Goal: Task Accomplishment & Management: Use online tool/utility

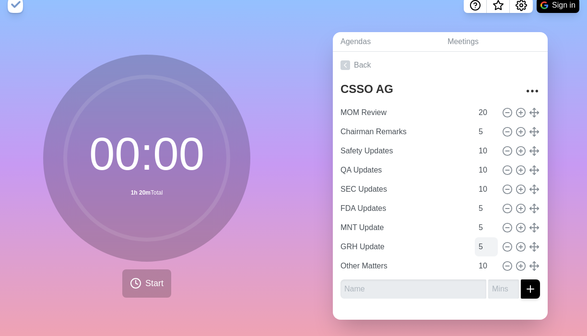
scroll to position [13, 0]
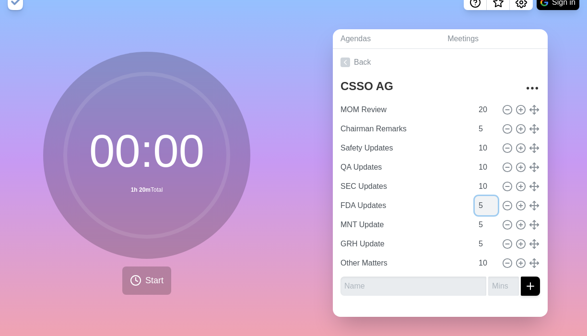
click at [405, 210] on input "5" at bounding box center [486, 205] width 23 height 19
type input "10"
click at [405, 223] on input "5" at bounding box center [486, 224] width 23 height 19
type input "10"
click at [405, 246] on input "5" at bounding box center [486, 243] width 23 height 19
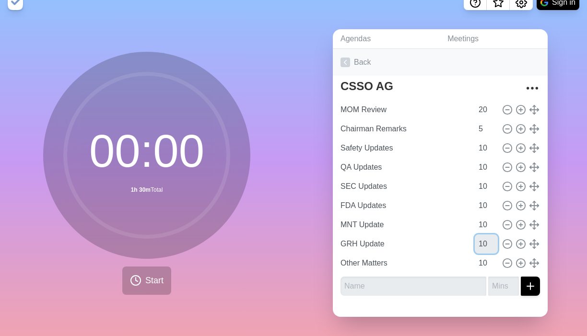
type input "10"
click at [405, 54] on link "Back" at bounding box center [440, 62] width 215 height 27
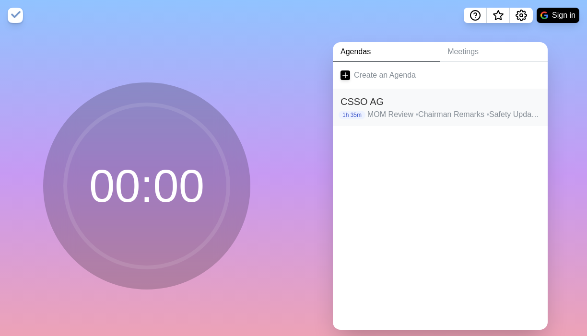
click at [405, 107] on h2 "CSSO AG" at bounding box center [439, 101] width 199 height 14
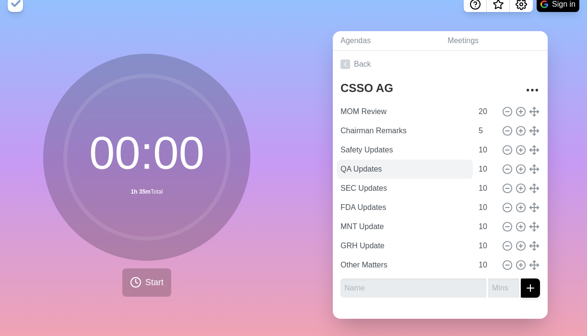
scroll to position [13, 0]
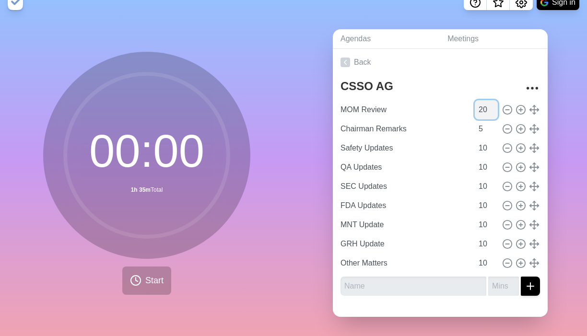
click at [405, 110] on input "20" at bounding box center [486, 109] width 23 height 19
type input "30"
click at [405, 63] on link "Back" at bounding box center [440, 62] width 215 height 27
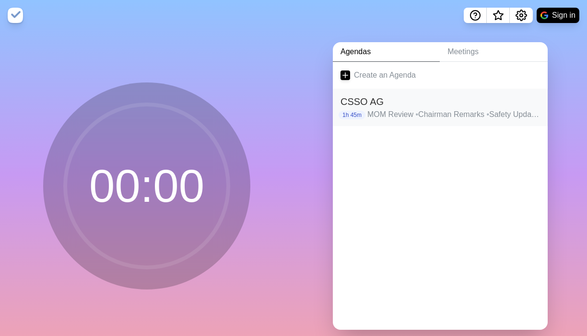
click at [405, 118] on p "MOM Review • Chairman Remarks • Safety Updates • QA Updates • SEC Updates • FDA…" at bounding box center [453, 115] width 173 height 12
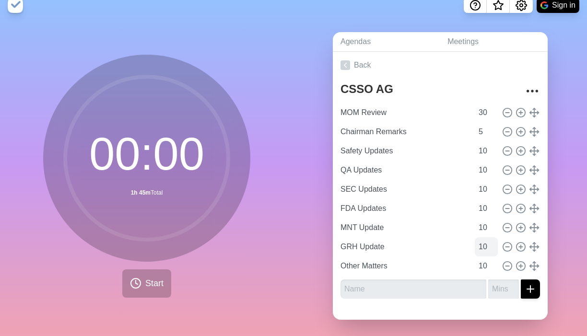
scroll to position [13, 0]
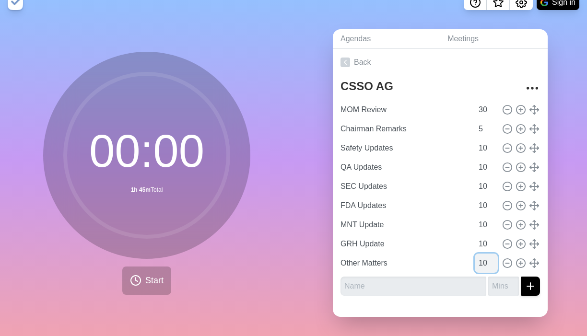
click at [405, 265] on input "10" at bounding box center [486, 263] width 23 height 19
type input "1"
type input "5"
type input "10"
click at [405, 244] on input "10" at bounding box center [486, 243] width 23 height 19
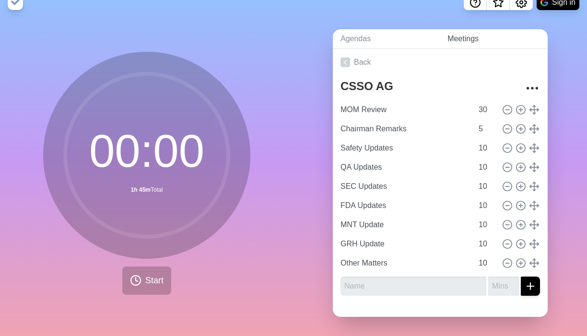
click at [405, 37] on link "Meetings" at bounding box center [494, 39] width 108 height 20
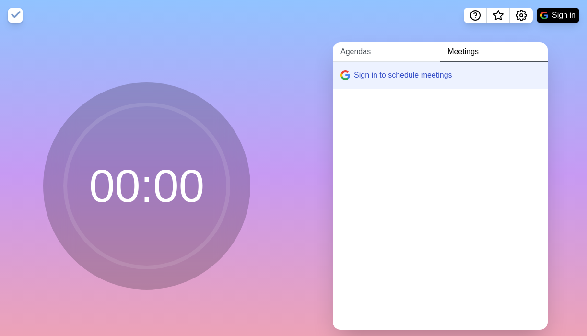
click at [394, 51] on link "Agendas" at bounding box center [386, 52] width 107 height 20
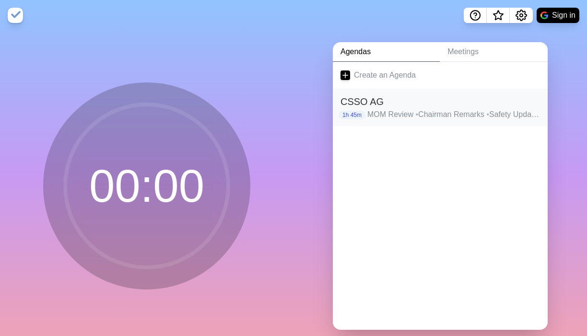
click at [405, 108] on h2 "CSSO AG" at bounding box center [439, 101] width 199 height 14
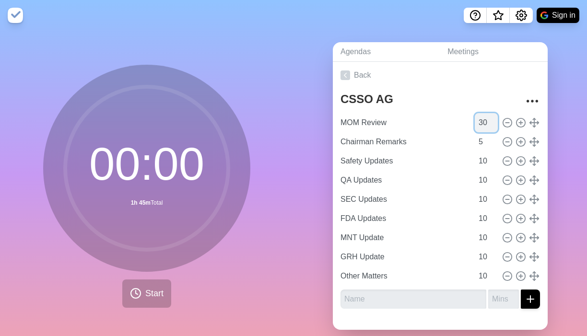
click at [405, 120] on input "30" at bounding box center [486, 122] width 23 height 19
type input "3"
type input "20"
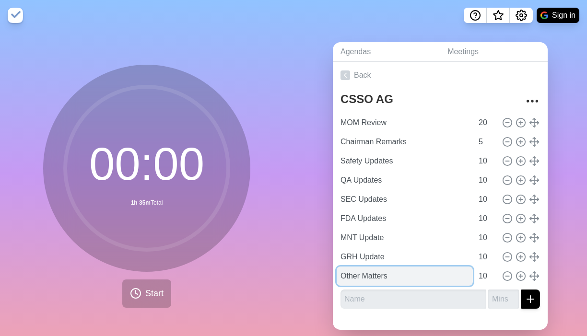
click at [359, 268] on input "Other Matters" at bounding box center [405, 276] width 136 height 19
click at [359, 274] on input "Other Matters" at bounding box center [405, 276] width 136 height 19
type input "BU Risk Register Review"
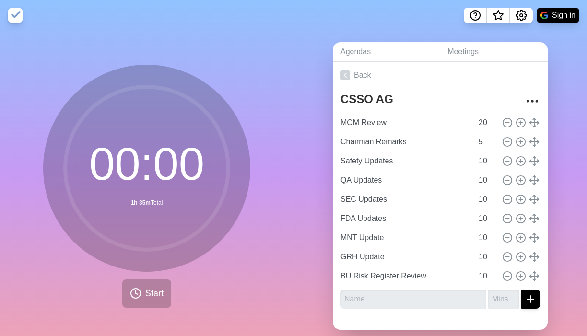
click at [312, 212] on div "Agendas Meetings Back CSSO AG MOM Review 20 Chairman Remarks 5 Safety Updates 1…" at bounding box center [439, 190] width 293 height 318
click at [307, 219] on div "Agendas Meetings Back CSSO AG MOM Review 20 Chairman Remarks 5 Safety Updates 1…" at bounding box center [439, 190] width 293 height 318
click at [398, 304] on input "text" at bounding box center [413, 299] width 146 height 19
type input "OSHA Update"
click at [405, 296] on input "number" at bounding box center [503, 299] width 31 height 19
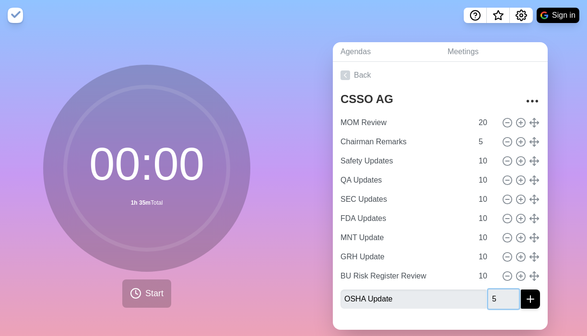
type input "5"
click at [405, 319] on div at bounding box center [440, 322] width 215 height 13
click at [405, 301] on icon "submit" at bounding box center [530, 299] width 12 height 12
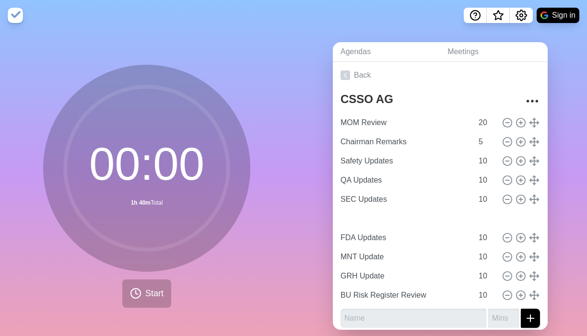
type input "OSHA Update"
type input "5"
type input "FDA Updates"
type input "MNT Update"
type input "GRH Update"
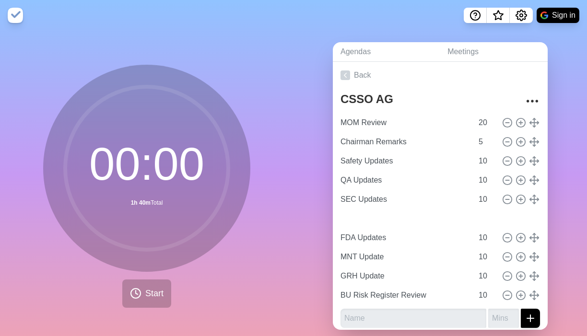
type input "BU Risk Register Review"
type input "10"
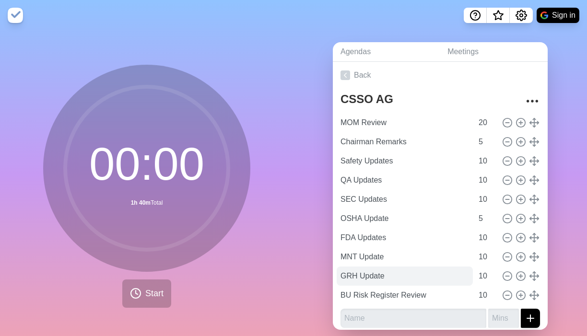
scroll to position [5, 0]
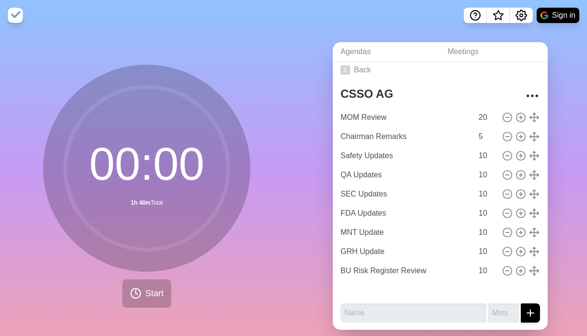
type input "MNT Update"
type input "GRH Update"
type input "BU Risk Register Review"
type input "OSHA Update"
type input "5"
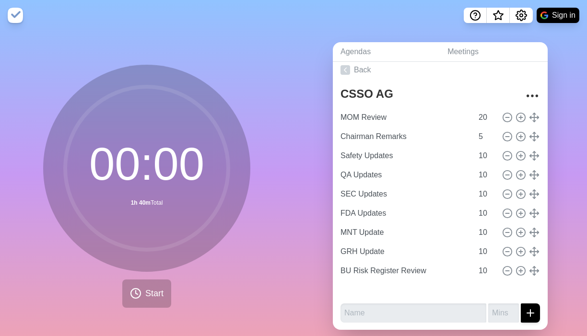
type input "FDA Updates"
type input "10"
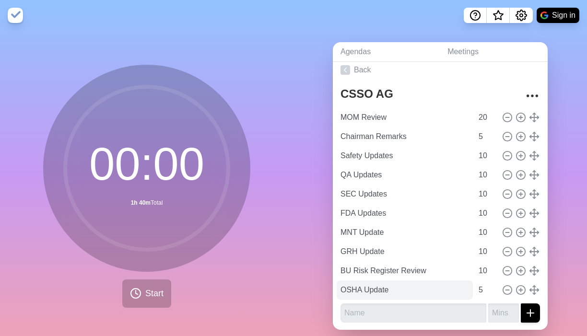
scroll to position [13, 0]
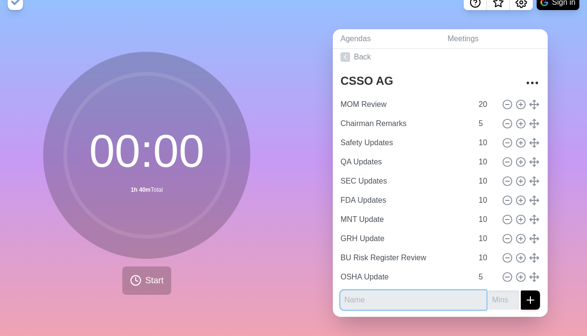
click at [397, 300] on input "text" at bounding box center [413, 299] width 146 height 19
type input "Promotion, Training and Communication Update"
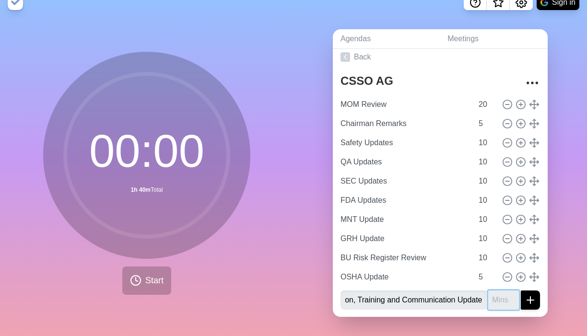
click at [405, 300] on input "number" at bounding box center [503, 299] width 31 height 19
type input "4"
type input "5"
click at [405, 302] on icon "submit" at bounding box center [530, 300] width 12 height 12
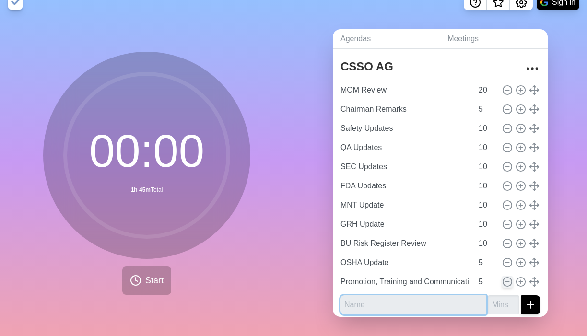
scroll to position [24, 0]
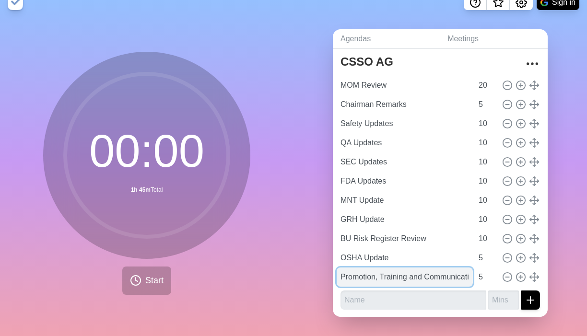
click at [405, 277] on input "Promotion, Training and Communication Update" at bounding box center [405, 276] width 136 height 19
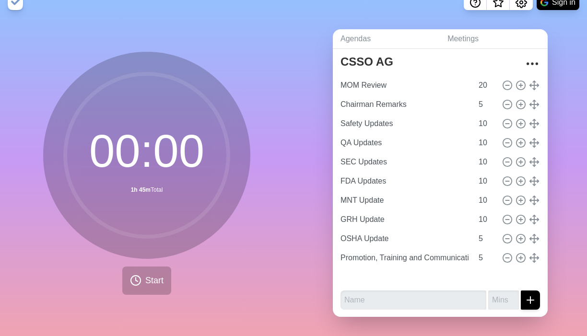
type input "Promotion, Training and Communication Update"
type input "BU Risk Register Review"
type input "10"
type input "OSHA Update"
type input "5"
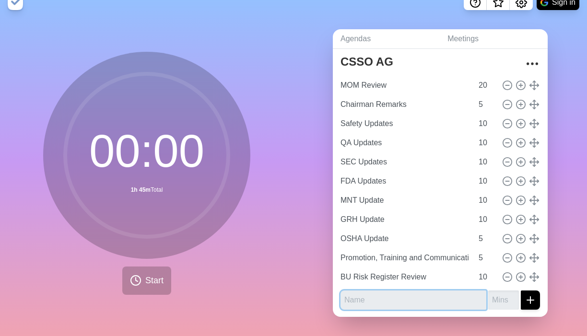
click at [401, 299] on input "text" at bounding box center [413, 299] width 146 height 19
click at [389, 298] on input "text" at bounding box center [413, 299] width 146 height 19
type input "Special Project Updates"
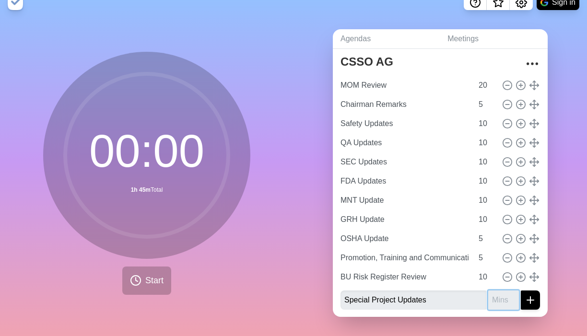
click at [405, 300] on input "number" at bounding box center [503, 299] width 31 height 19
type input "5"
click at [405, 304] on icon "submit" at bounding box center [530, 301] width 12 height 12
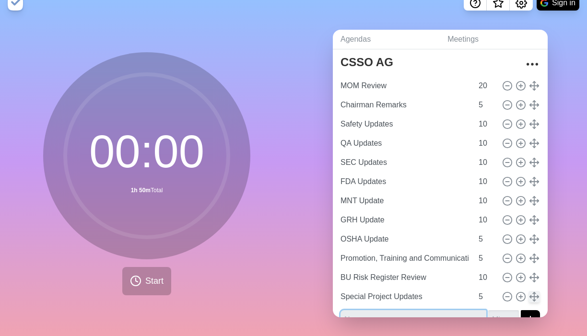
scroll to position [44, 0]
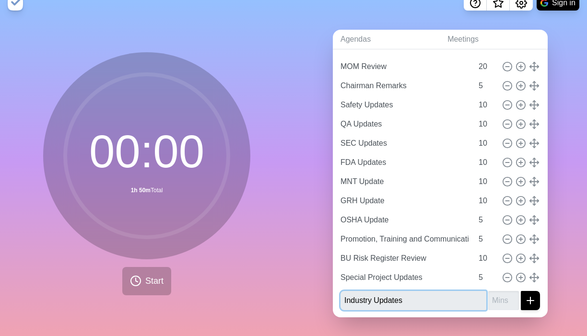
type input "Industry Updates"
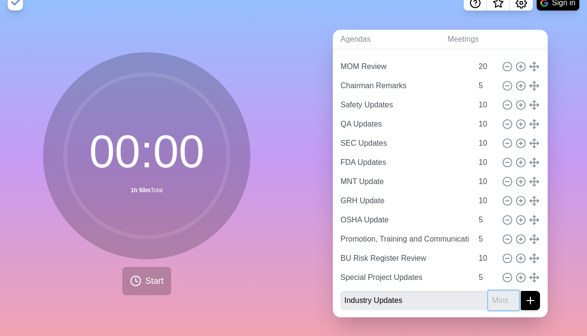
click at [405, 298] on input "number" at bounding box center [503, 300] width 31 height 19
type input "5"
click at [405, 301] on icon "submit" at bounding box center [530, 301] width 12 height 12
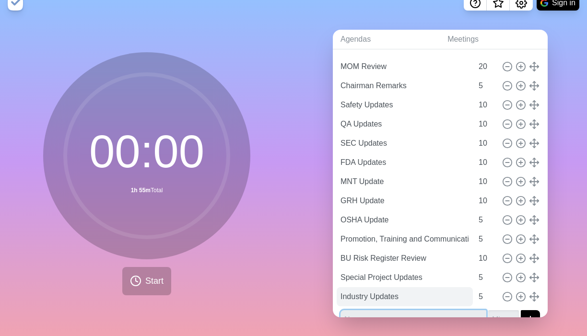
scroll to position [63, 0]
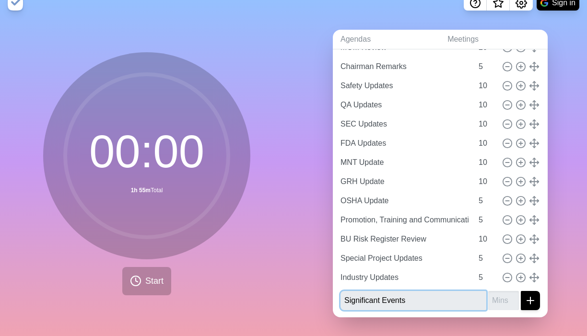
type input "Significant Events"
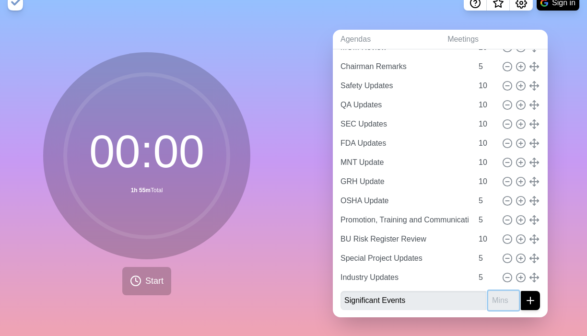
click at [405, 300] on input "number" at bounding box center [503, 300] width 31 height 19
type input "5"
click at [405, 298] on icon "submit" at bounding box center [530, 301] width 12 height 12
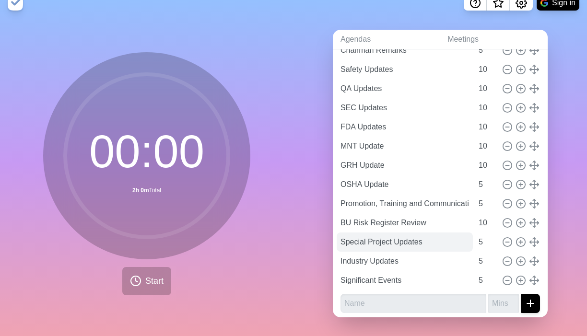
scroll to position [82, 0]
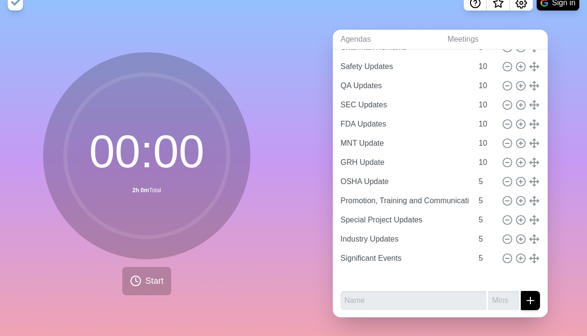
type input "Industry Updates"
type input "Significant Events"
type input "BU Risk Register Review"
type input "10"
type input "Special Project Updates"
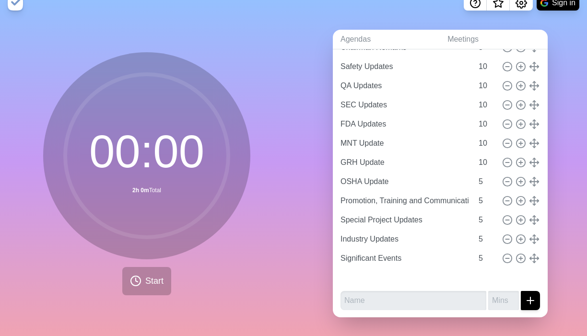
type input "5"
drag, startPoint x: 535, startPoint y: 221, endPoint x: 537, endPoint y: 229, distance: 7.8
click at [405, 263] on div "Agendas Meetings Back CSSO AG MOM Review 20 Chairman Remarks 5 Safety Updates 1…" at bounding box center [439, 177] width 293 height 318
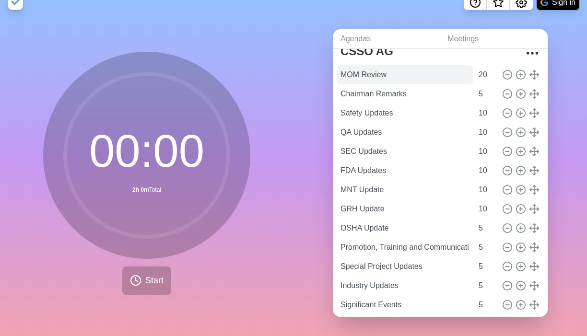
scroll to position [33, 0]
